Goal: Navigation & Orientation: Find specific page/section

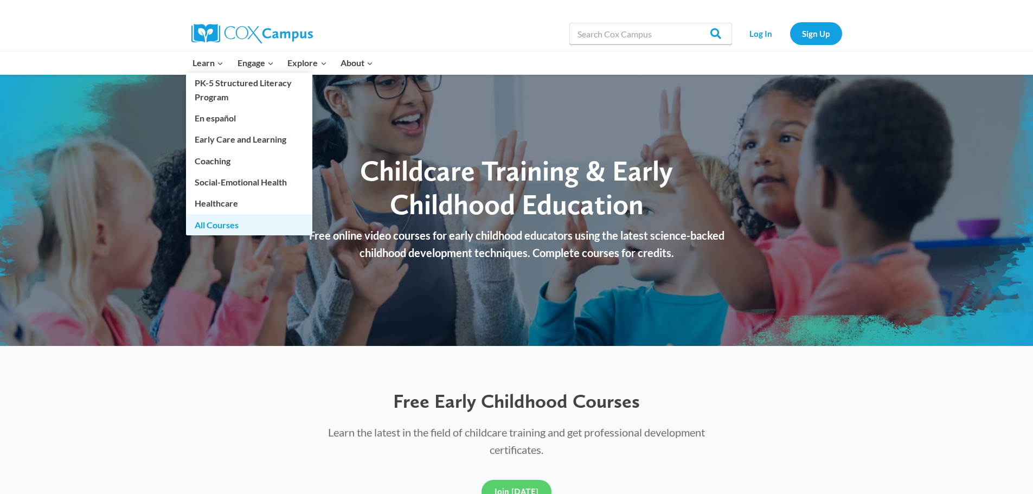
click at [210, 221] on link "All Courses" at bounding box center [249, 224] width 126 height 21
